Goal: Task Accomplishment & Management: Manage account settings

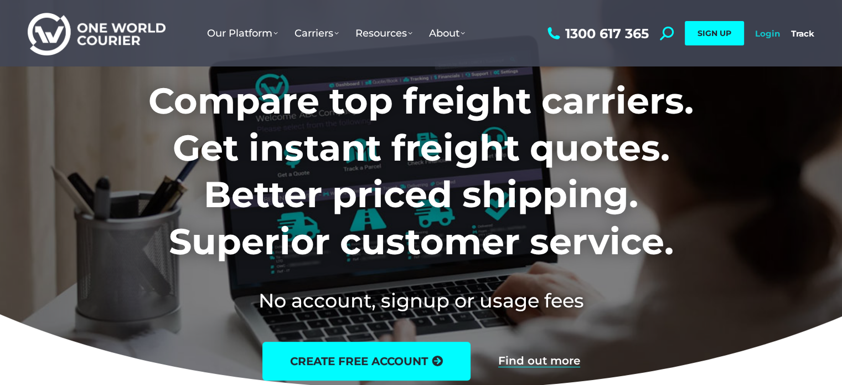
click at [767, 35] on link "Login" at bounding box center [767, 33] width 25 height 11
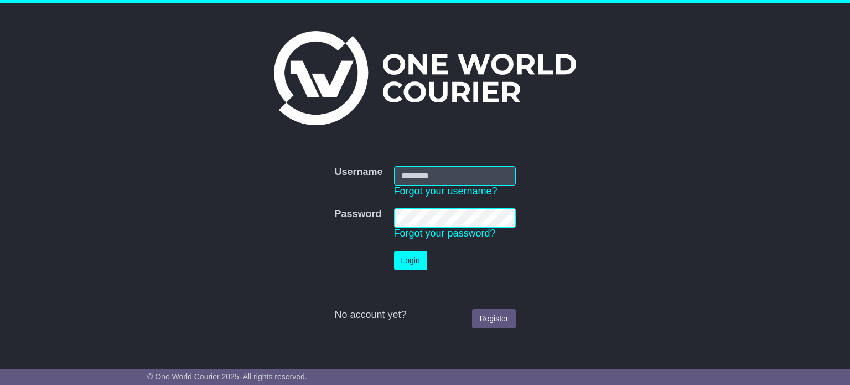
type input "**********"
click at [409, 260] on button "Login" at bounding box center [410, 260] width 33 height 19
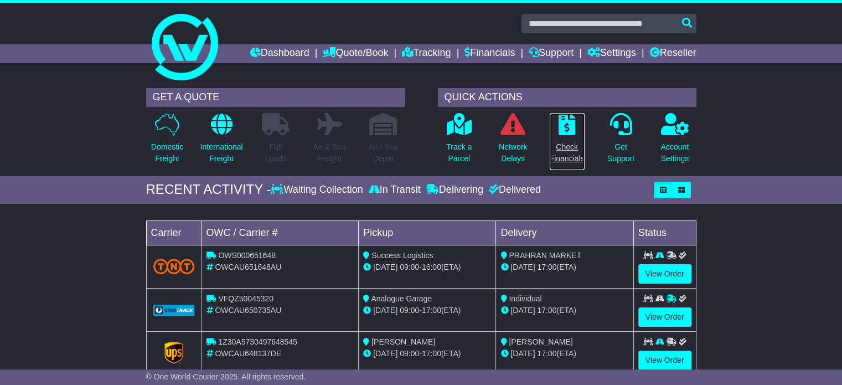
click at [576, 152] on p "Check Financials" at bounding box center [567, 152] width 35 height 23
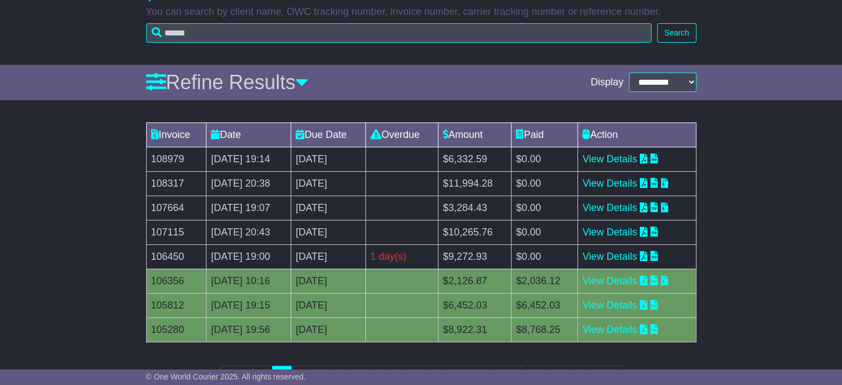
scroll to position [111, 0]
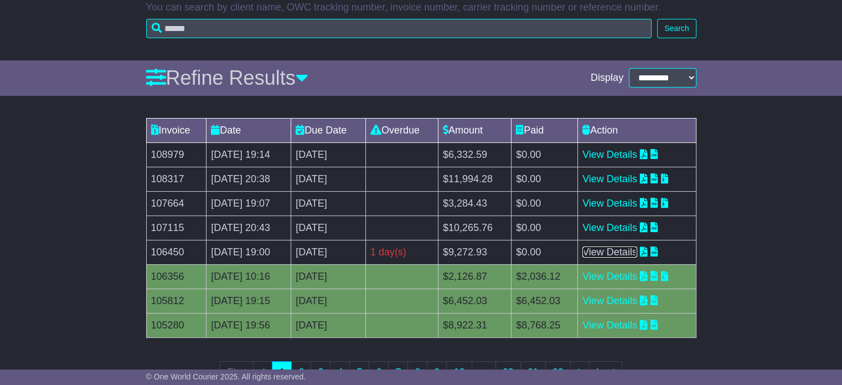
click at [622, 251] on link "View Details" at bounding box center [609, 251] width 55 height 11
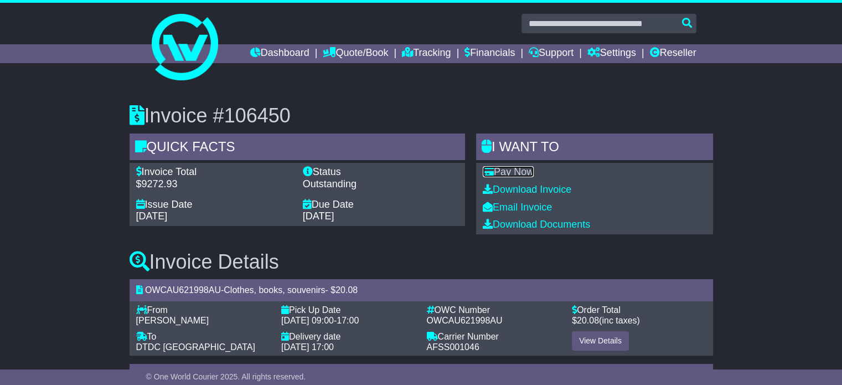
click at [531, 174] on link "Pay Now" at bounding box center [508, 171] width 51 height 11
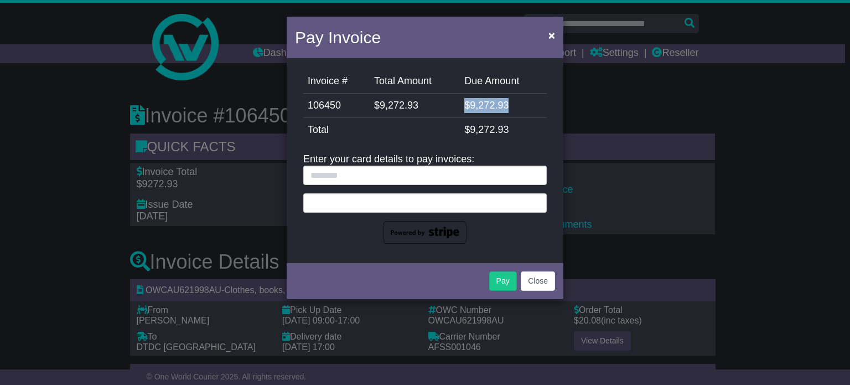
drag, startPoint x: 462, startPoint y: 106, endPoint x: 527, endPoint y: 106, distance: 64.8
click at [527, 106] on td "$ 9,272.93" at bounding box center [503, 106] width 87 height 24
copy td "$ 9,272.93"
click at [554, 35] on span "×" at bounding box center [552, 35] width 7 height 13
